Goal: Navigation & Orientation: Find specific page/section

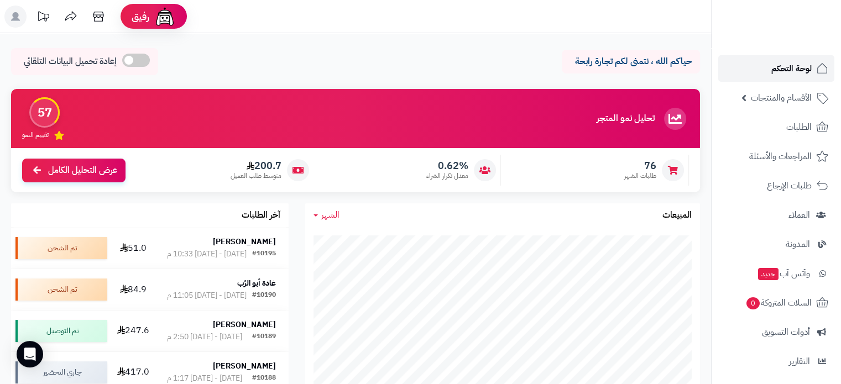
drag, startPoint x: 0, startPoint y: 0, endPoint x: 798, endPoint y: 63, distance: 800.2
click at [798, 63] on span "لوحة التحكم" at bounding box center [792, 68] width 40 height 15
click at [786, 70] on span "لوحة التحكم" at bounding box center [792, 68] width 40 height 15
click at [774, 61] on span "لوحة التحكم" at bounding box center [792, 68] width 40 height 15
